Goal: Task Accomplishment & Management: Manage account settings

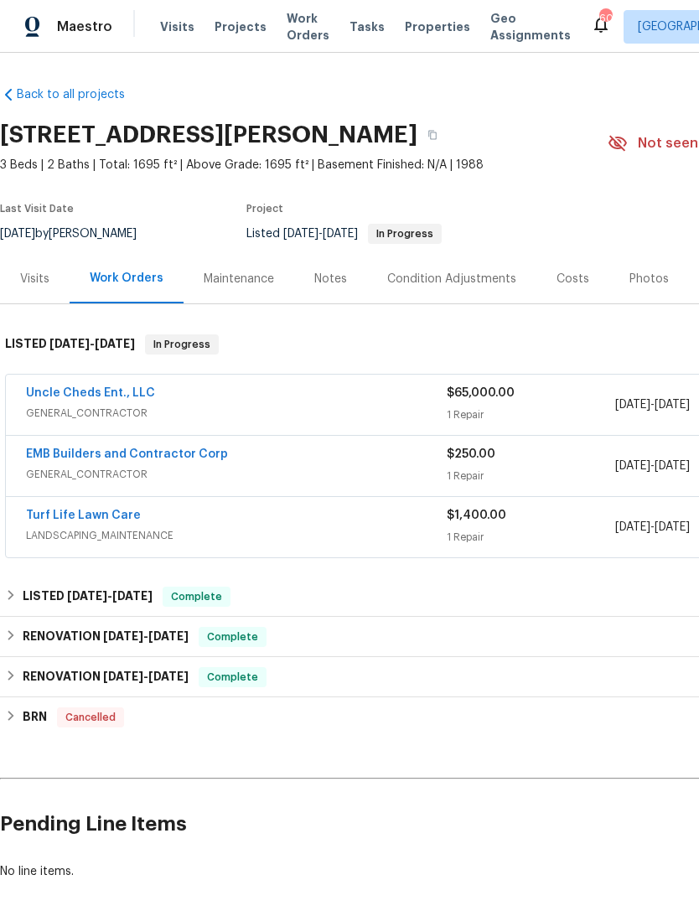
click at [54, 396] on link "Uncle Cheds Ent., LLC" at bounding box center [90, 393] width 129 height 12
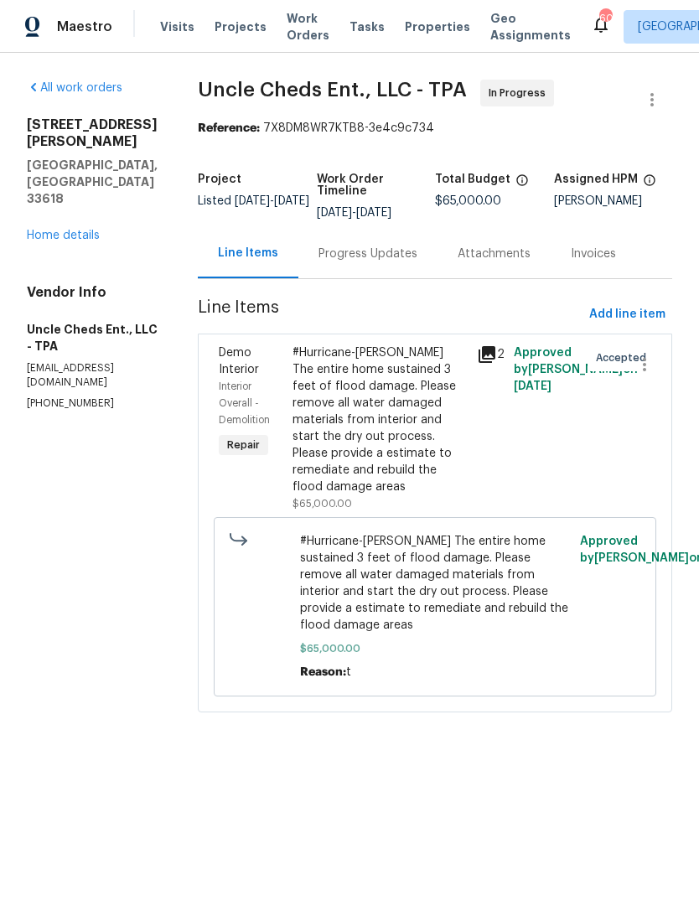
click at [335, 263] on div "Progress Updates" at bounding box center [367, 253] width 139 height 49
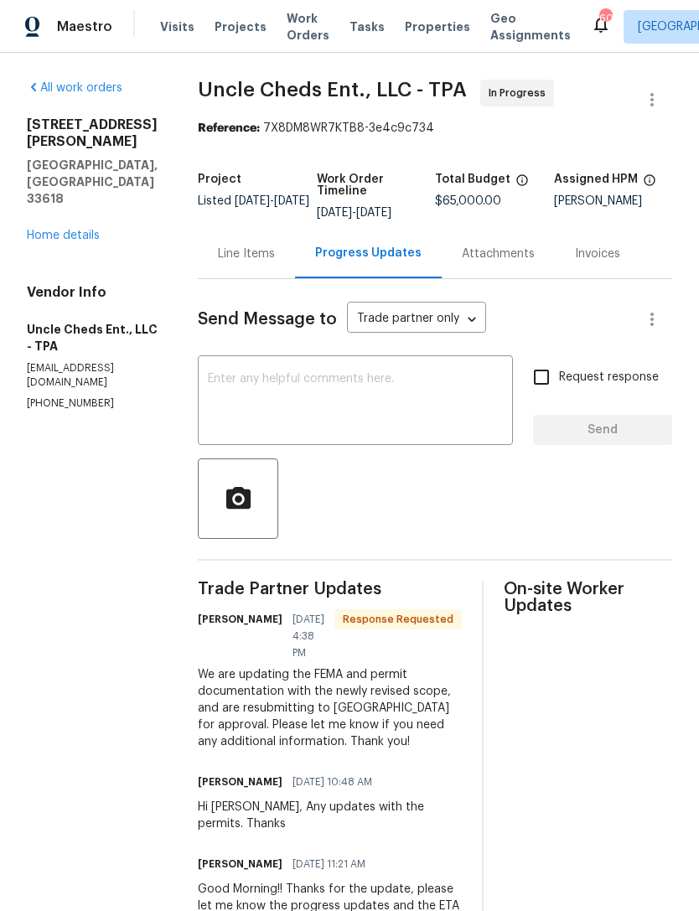
click at [45, 230] on link "Home details" at bounding box center [63, 236] width 73 height 12
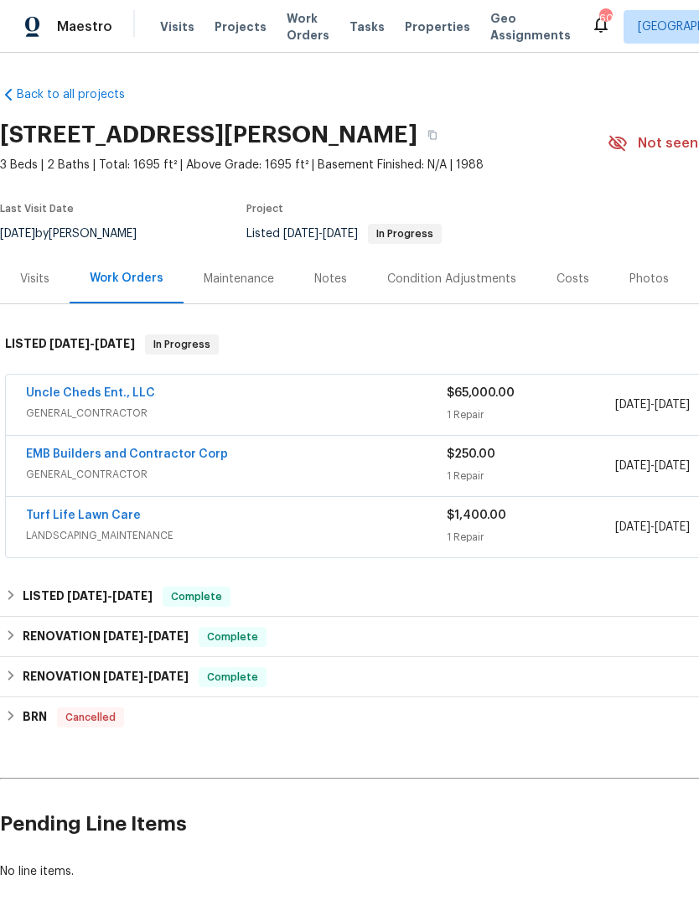
click at [89, 453] on link "EMB Builders and Contractor Corp" at bounding box center [127, 455] width 202 height 12
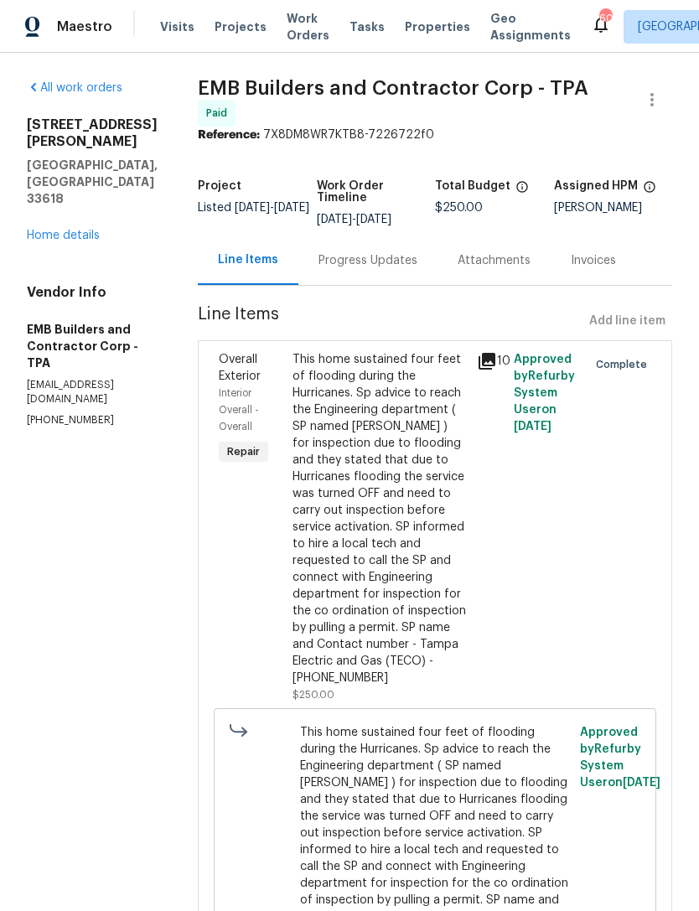
click at [319, 253] on div "Progress Updates" at bounding box center [368, 260] width 99 height 17
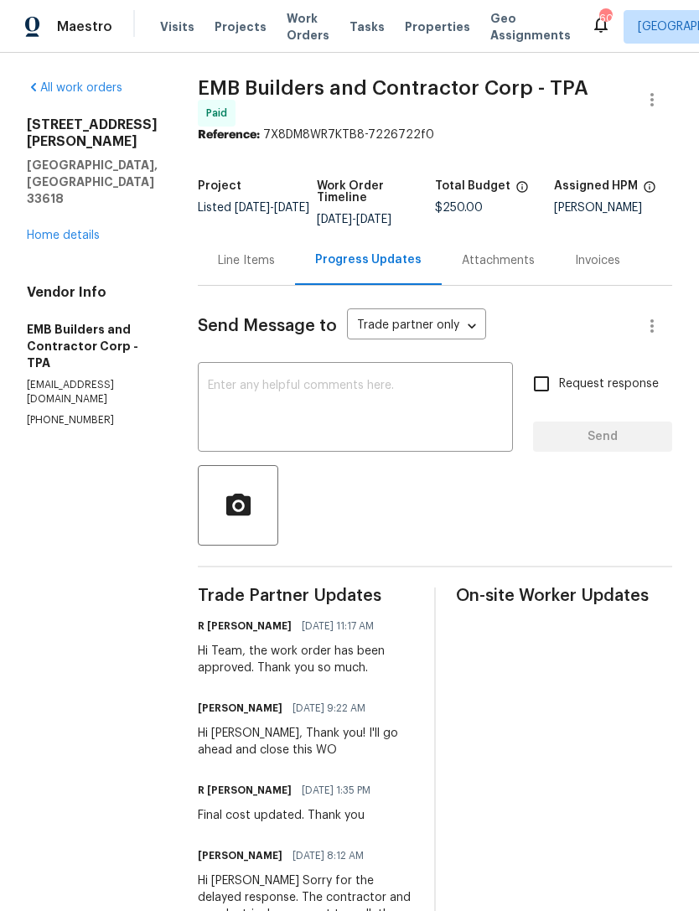
click at [45, 230] on link "Home details" at bounding box center [63, 236] width 73 height 12
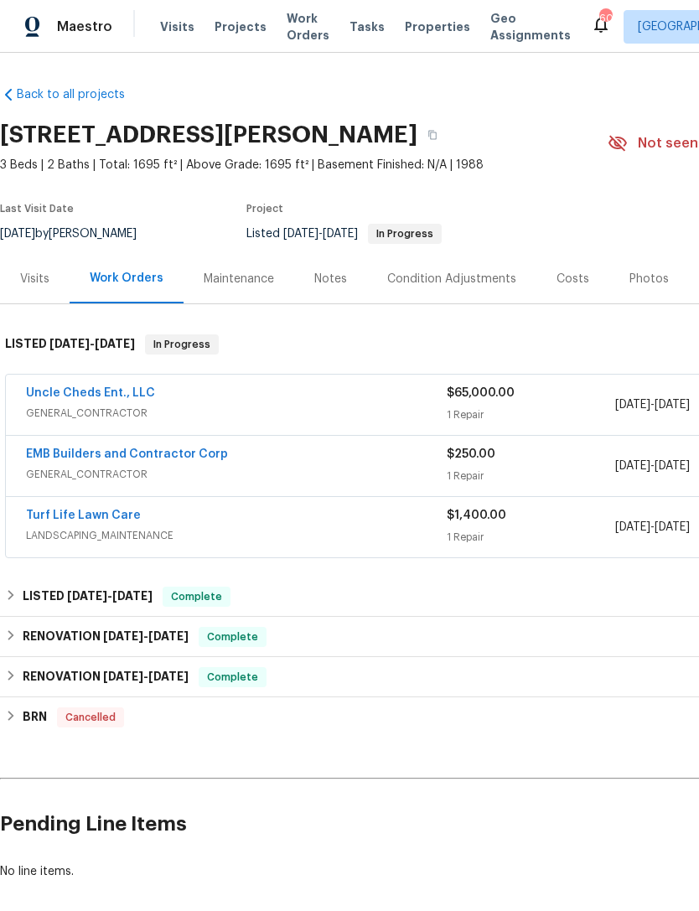
click at [60, 516] on link "Turf Life Lawn Care" at bounding box center [83, 516] width 115 height 12
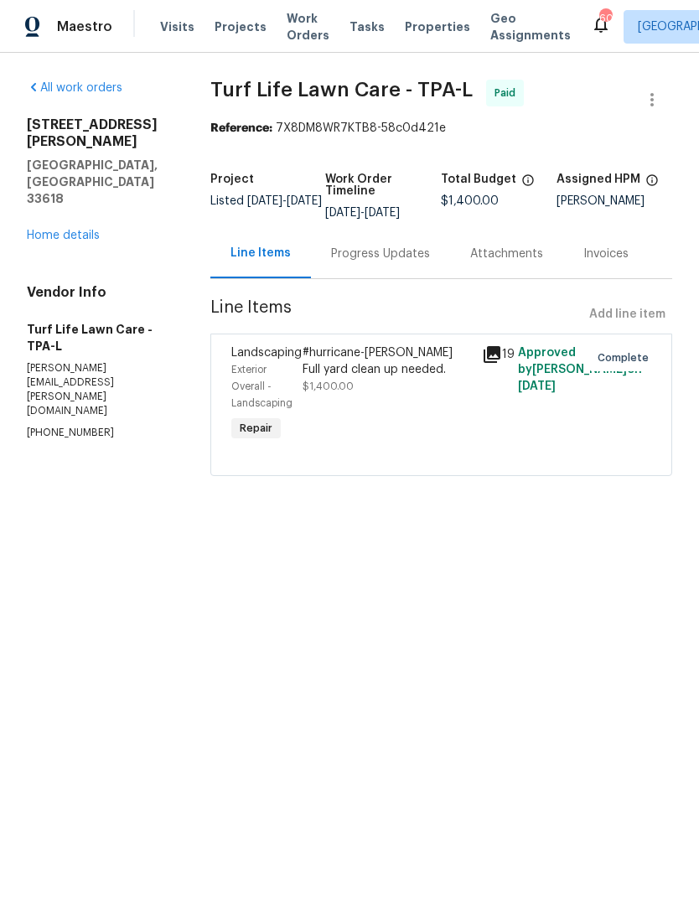
click at [360, 262] on div "Progress Updates" at bounding box center [380, 254] width 99 height 17
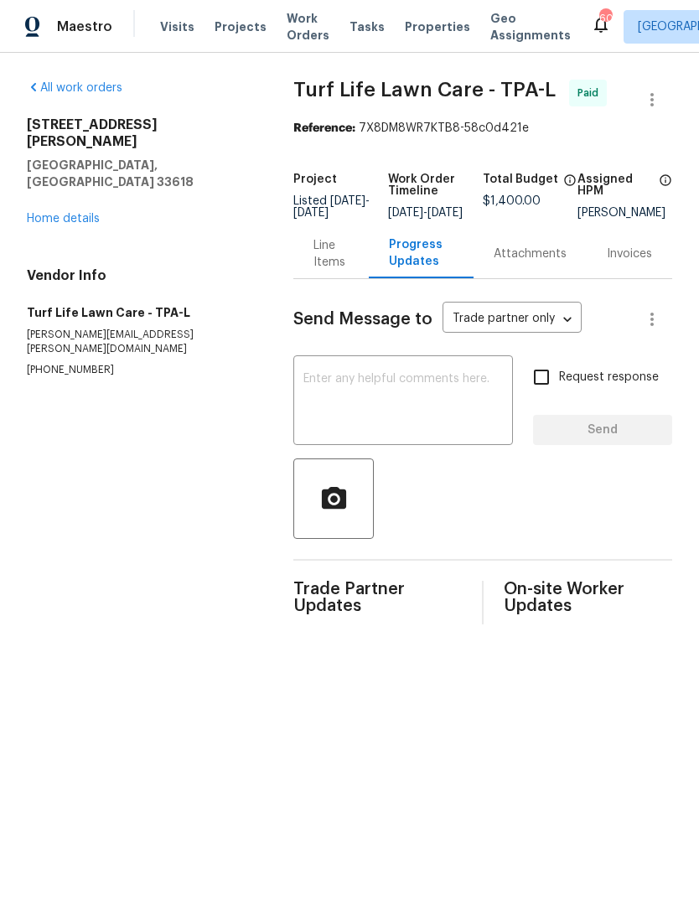
click at [43, 213] on link "Home details" at bounding box center [63, 219] width 73 height 12
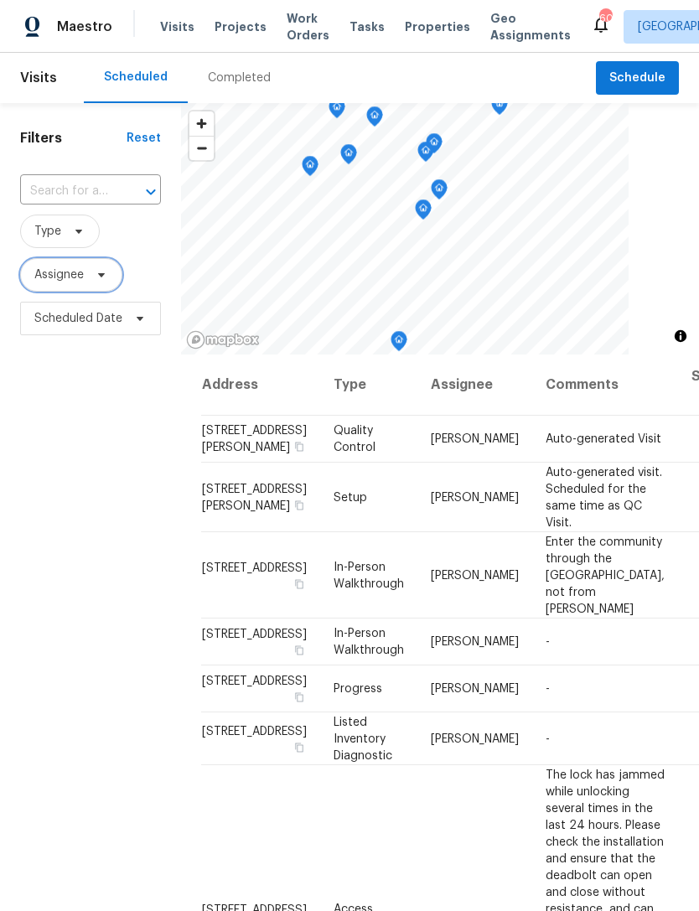
click at [110, 283] on span "Assignee" at bounding box center [71, 275] width 102 height 34
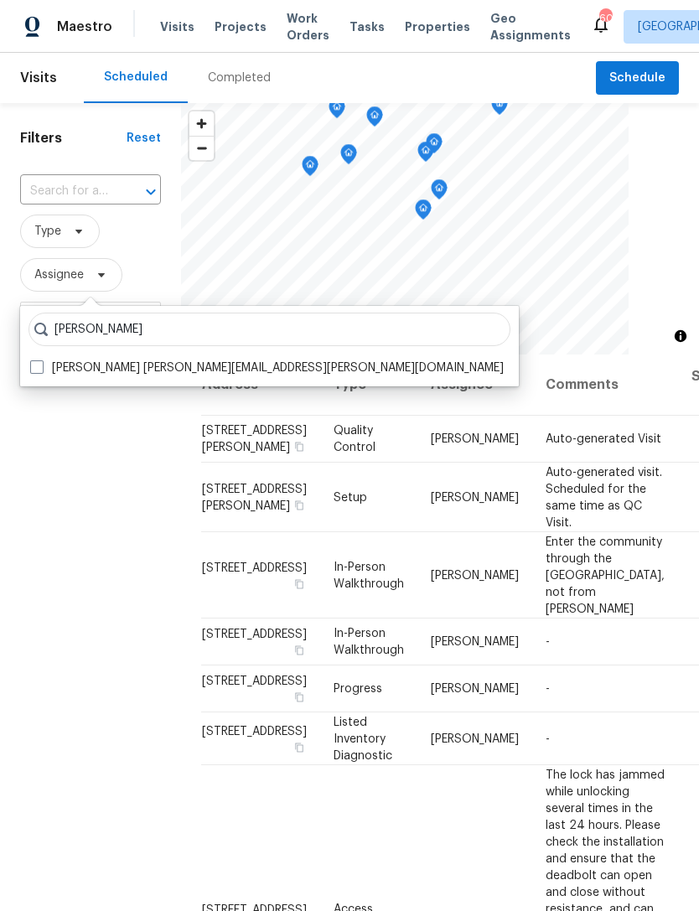
type input "[PERSON_NAME]"
click at [45, 366] on label "[PERSON_NAME] [PERSON_NAME][EMAIL_ADDRESS][PERSON_NAME][DOMAIN_NAME]" at bounding box center [267, 368] width 474 height 17
click at [41, 366] on input "Bobby Fortin robert.fortin@opendoor.com" at bounding box center [35, 365] width 11 height 11
checkbox input "true"
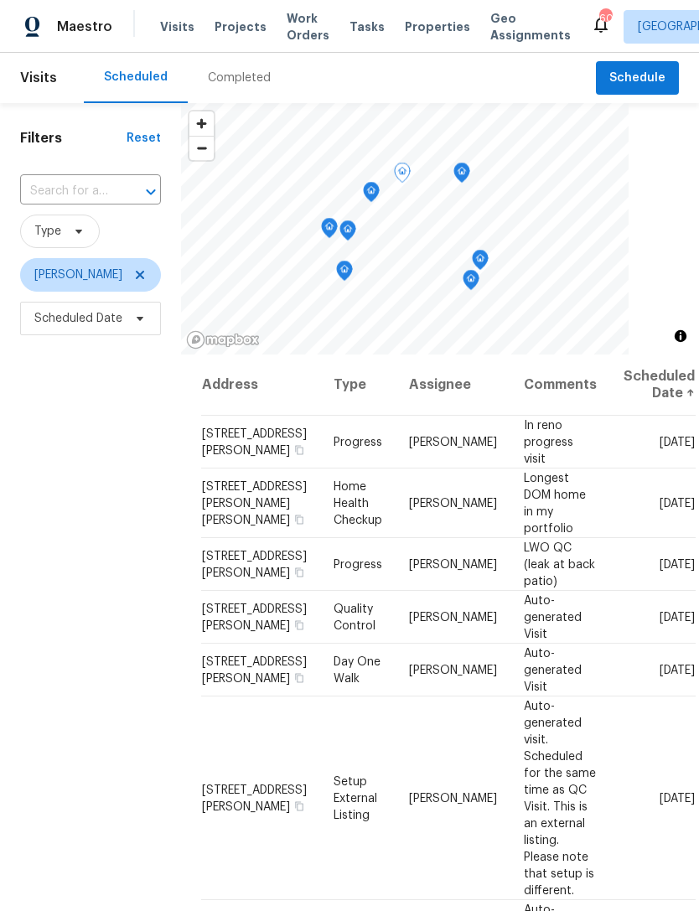
click at [0, 0] on icon at bounding box center [0, 0] width 0 height 0
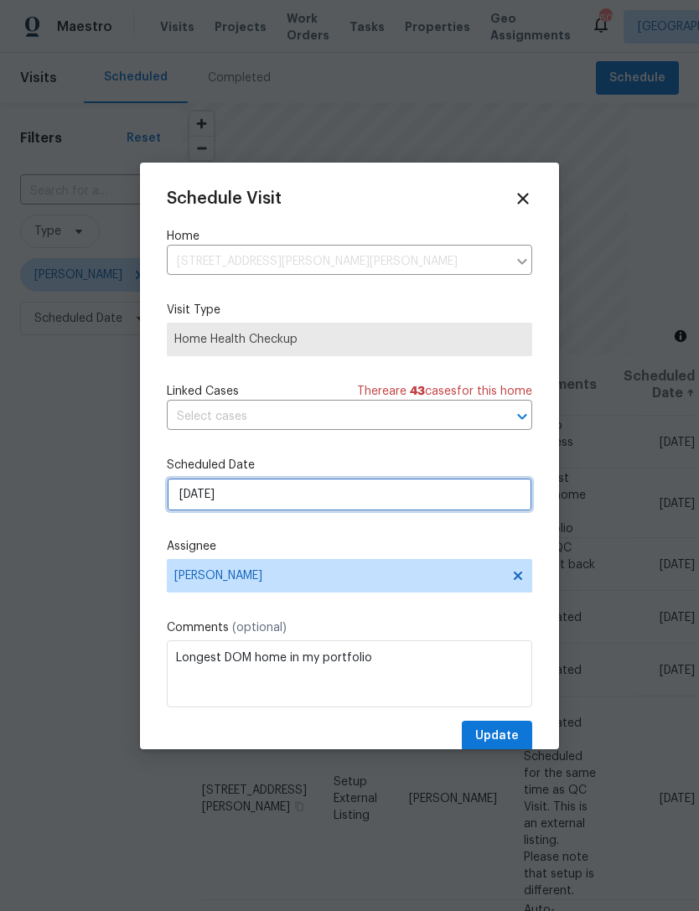
click at [330, 505] on input "8/20/2025" at bounding box center [350, 495] width 366 height 34
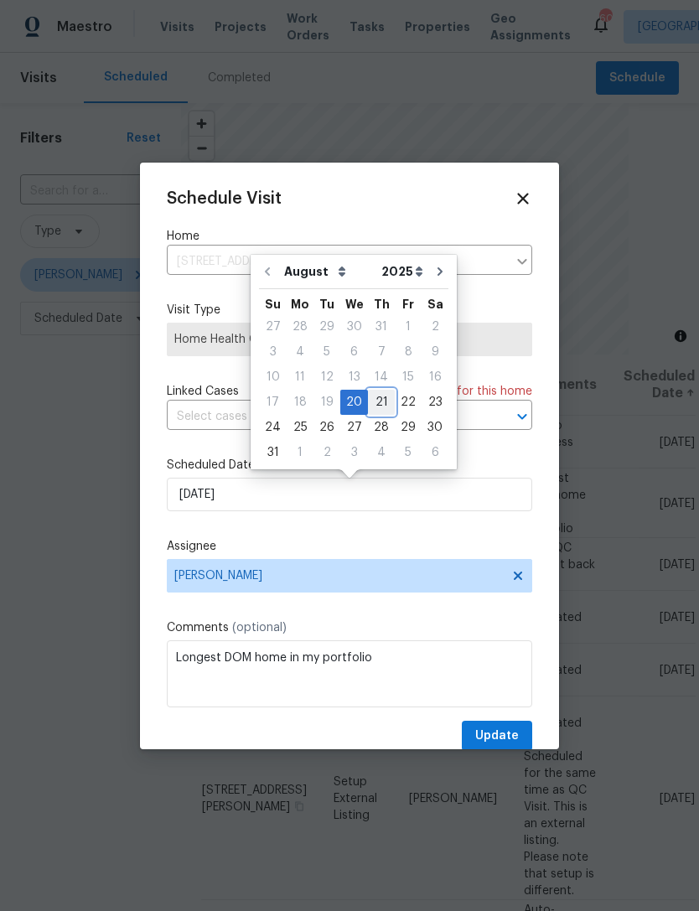
click at [377, 399] on div "21" at bounding box center [381, 402] width 27 height 23
type input "8/21/2025"
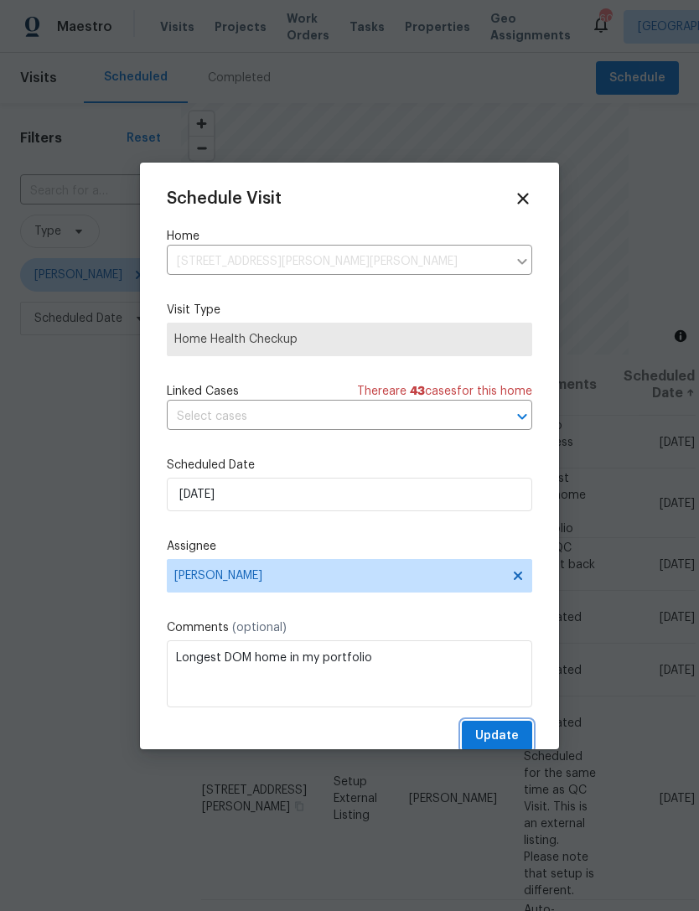
click at [498, 732] on span "Update" at bounding box center [497, 736] width 44 height 21
